Goal: Task Accomplishment & Management: Use online tool/utility

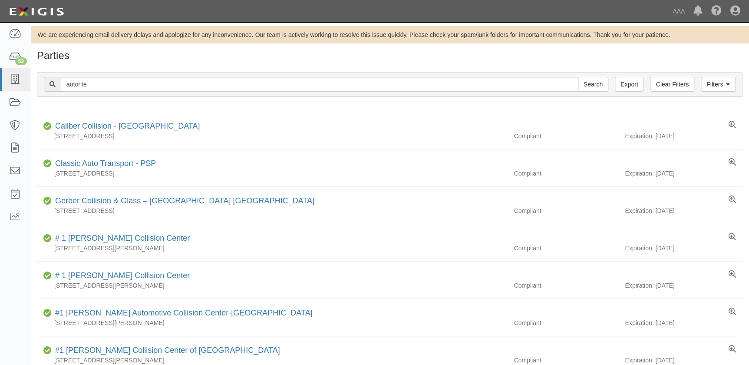
type input "autorite"
click at [578, 77] on input "Search" at bounding box center [593, 84] width 30 height 15
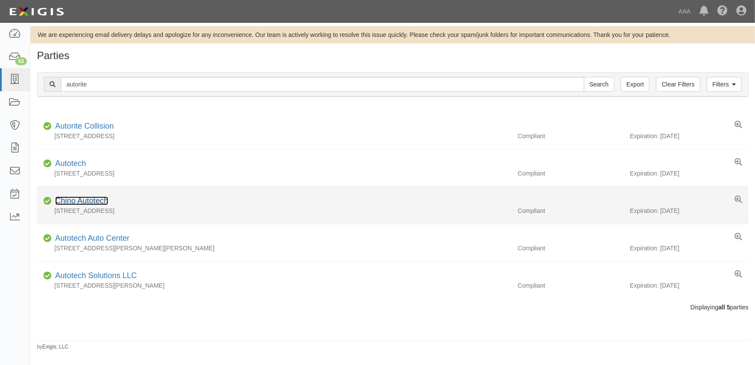
click at [94, 198] on link "Chino Autotech" at bounding box center [81, 200] width 53 height 9
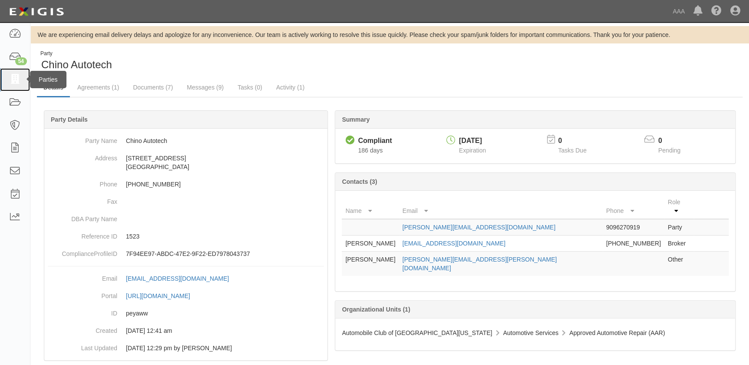
click at [14, 83] on icon at bounding box center [15, 80] width 12 height 10
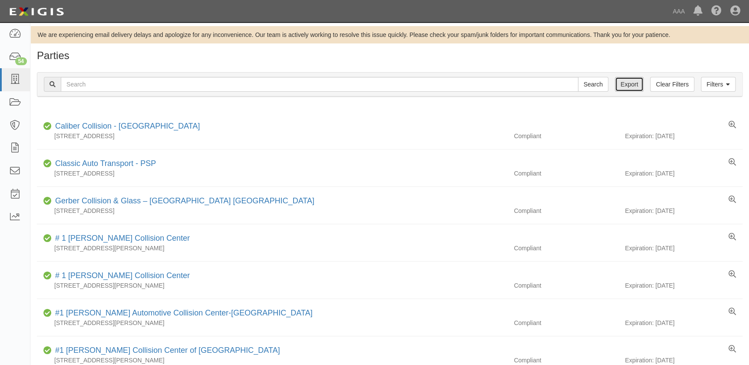
click at [630, 85] on link "Export" at bounding box center [629, 84] width 29 height 15
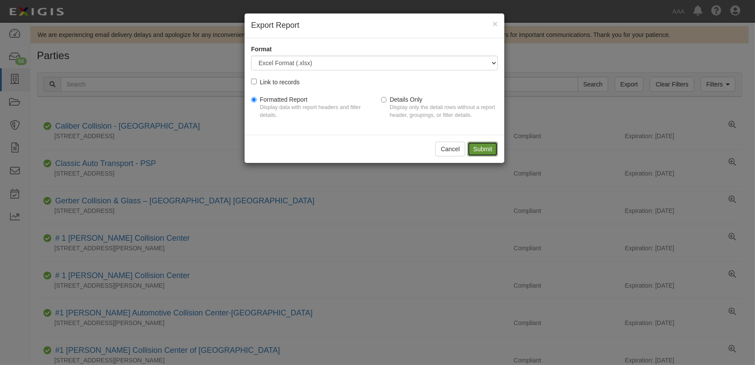
click at [478, 146] on input "Submit" at bounding box center [482, 149] width 30 height 15
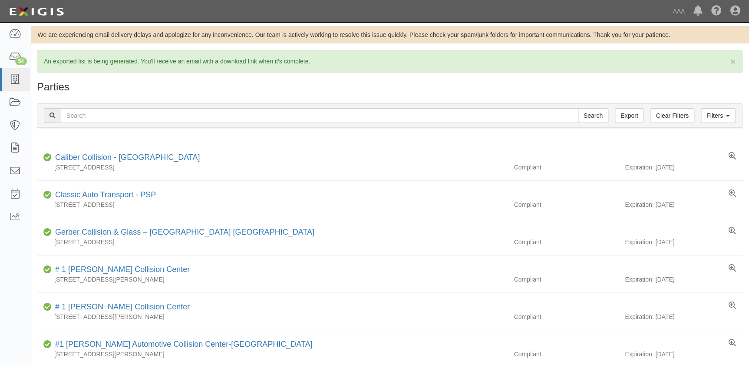
click at [130, 87] on h1 "Parties" at bounding box center [390, 86] width 706 height 11
